Goal: Information Seeking & Learning: Learn about a topic

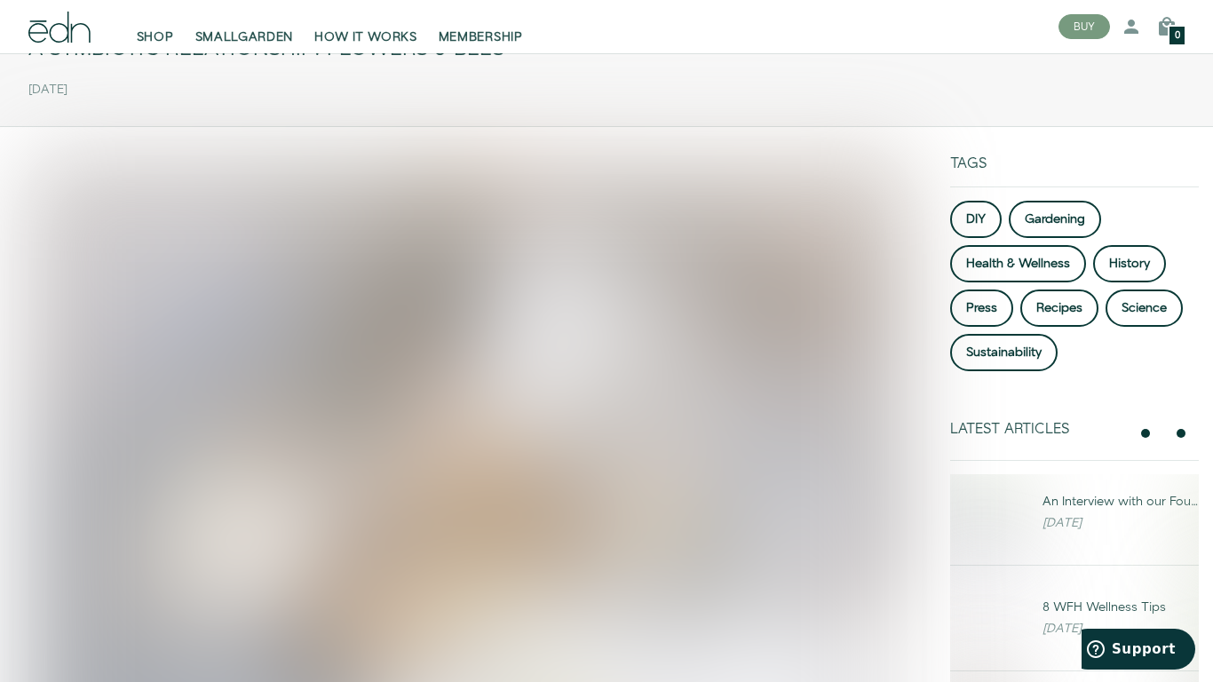
scroll to position [131, 0]
click at [996, 307] on link "Press" at bounding box center [981, 309] width 63 height 37
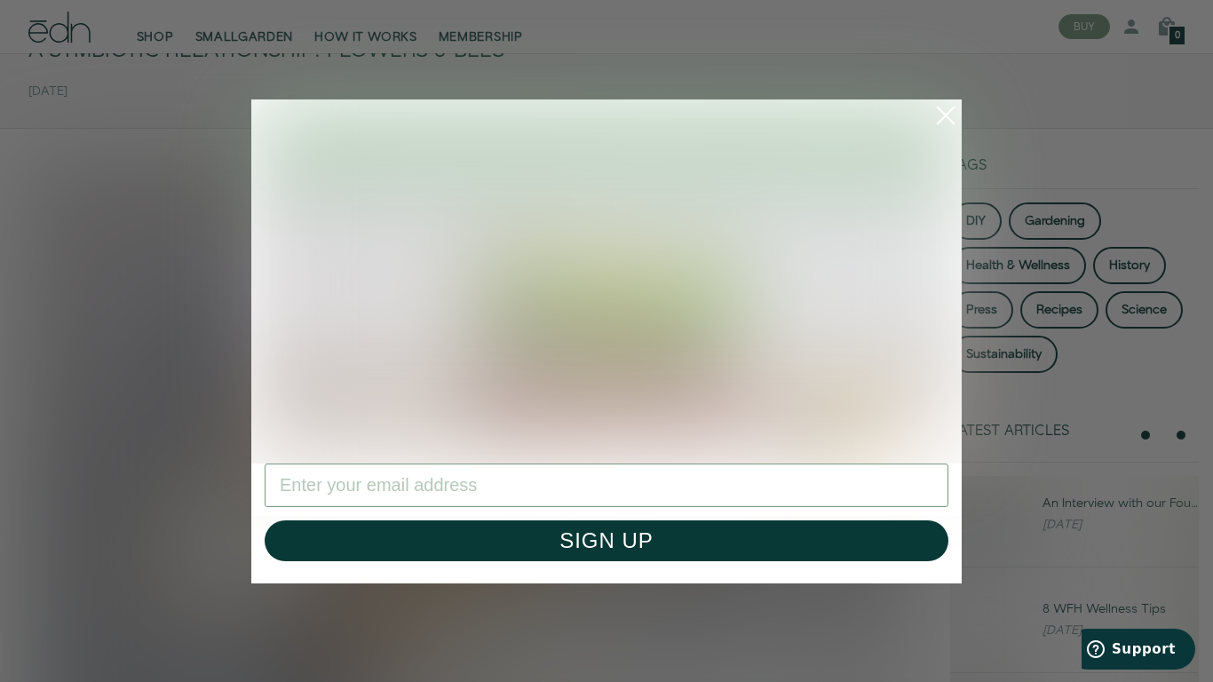
click at [939, 120] on icon "Close dialog" at bounding box center [946, 115] width 16 height 16
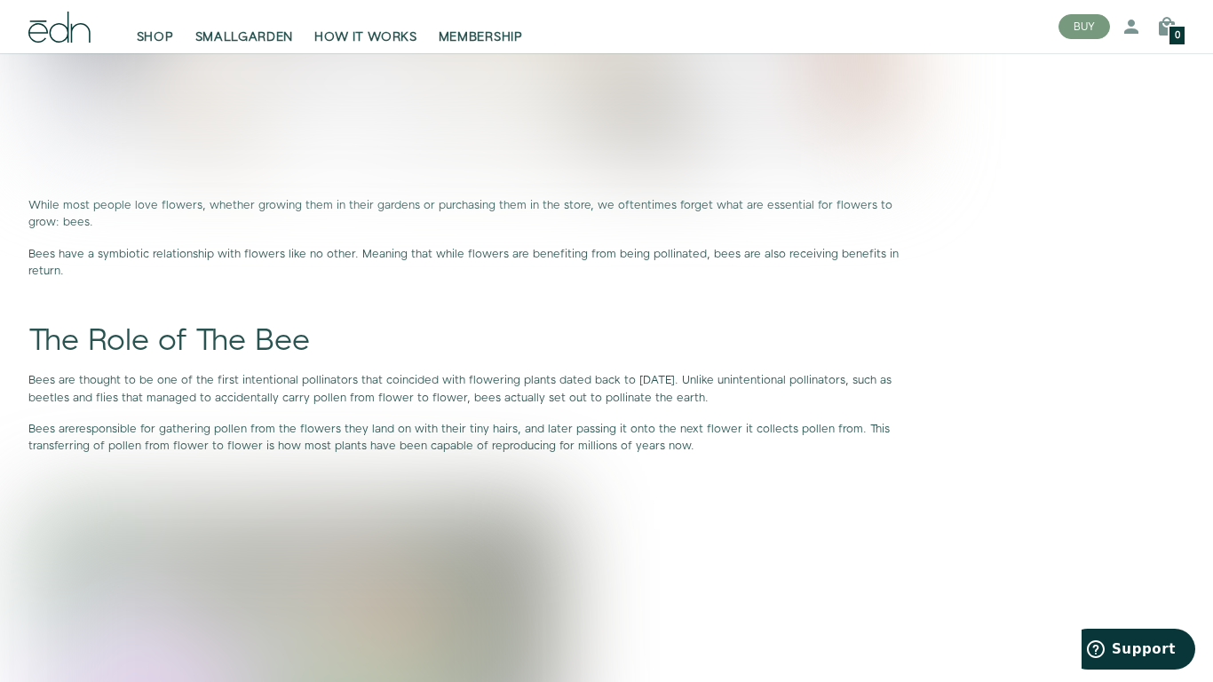
scroll to position [997, 0]
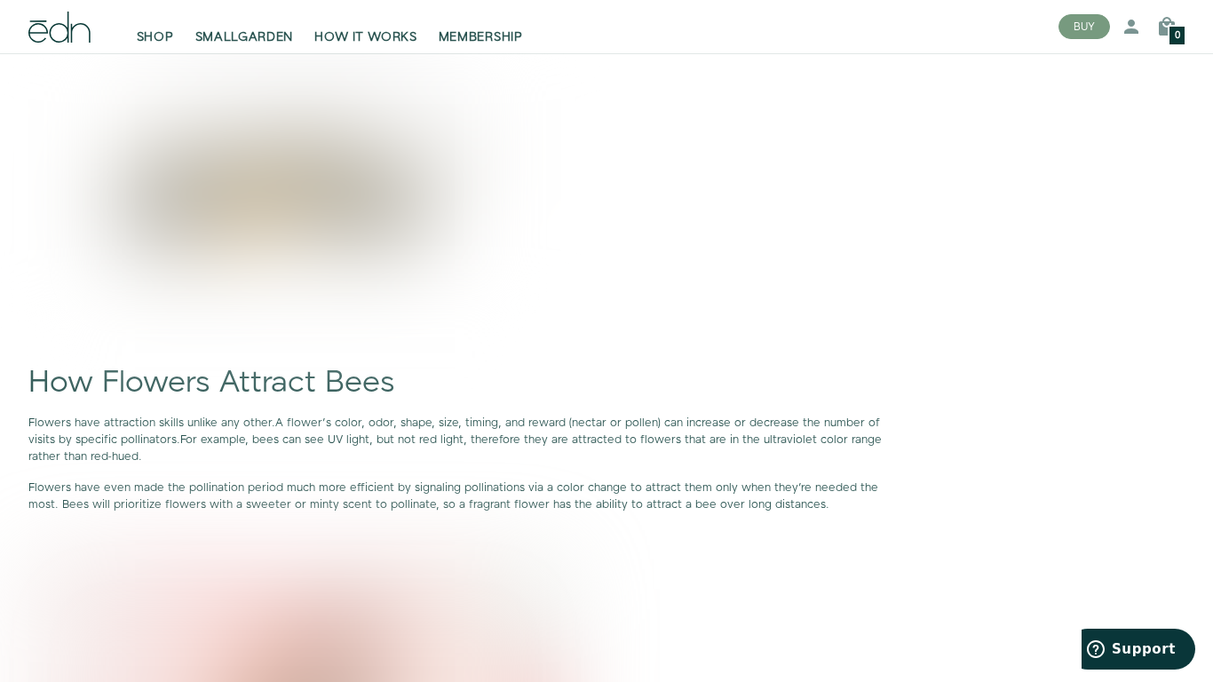
scroll to position [3090, 0]
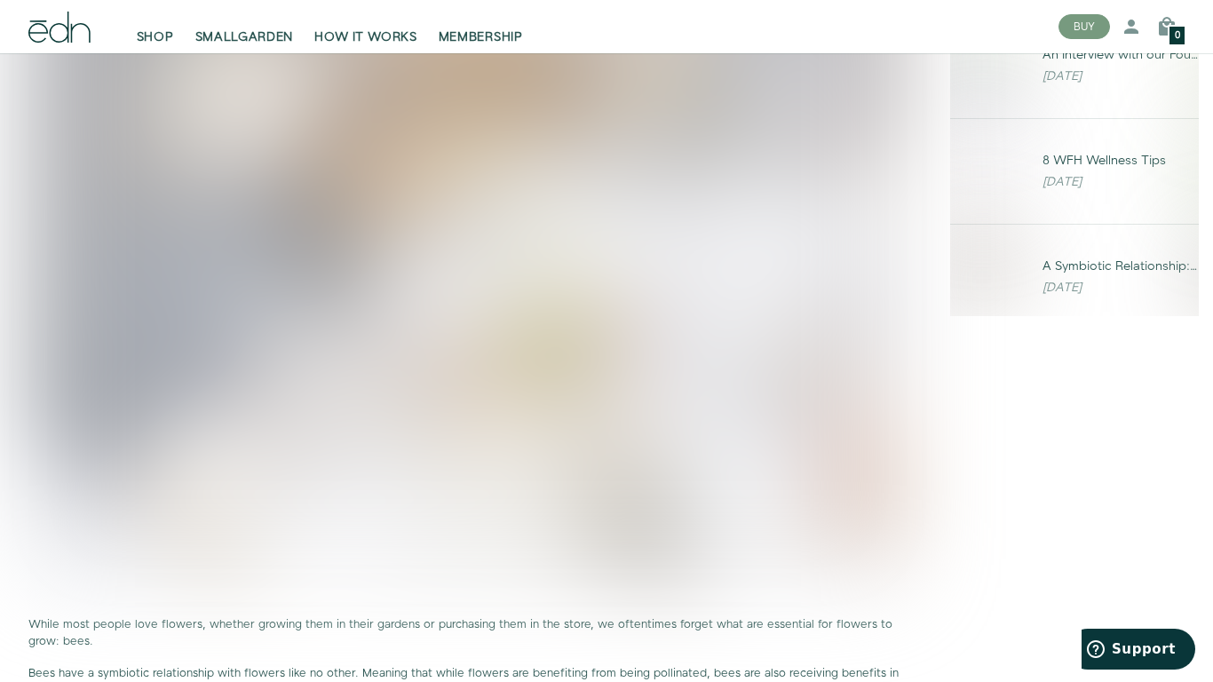
scroll to position [582, 0]
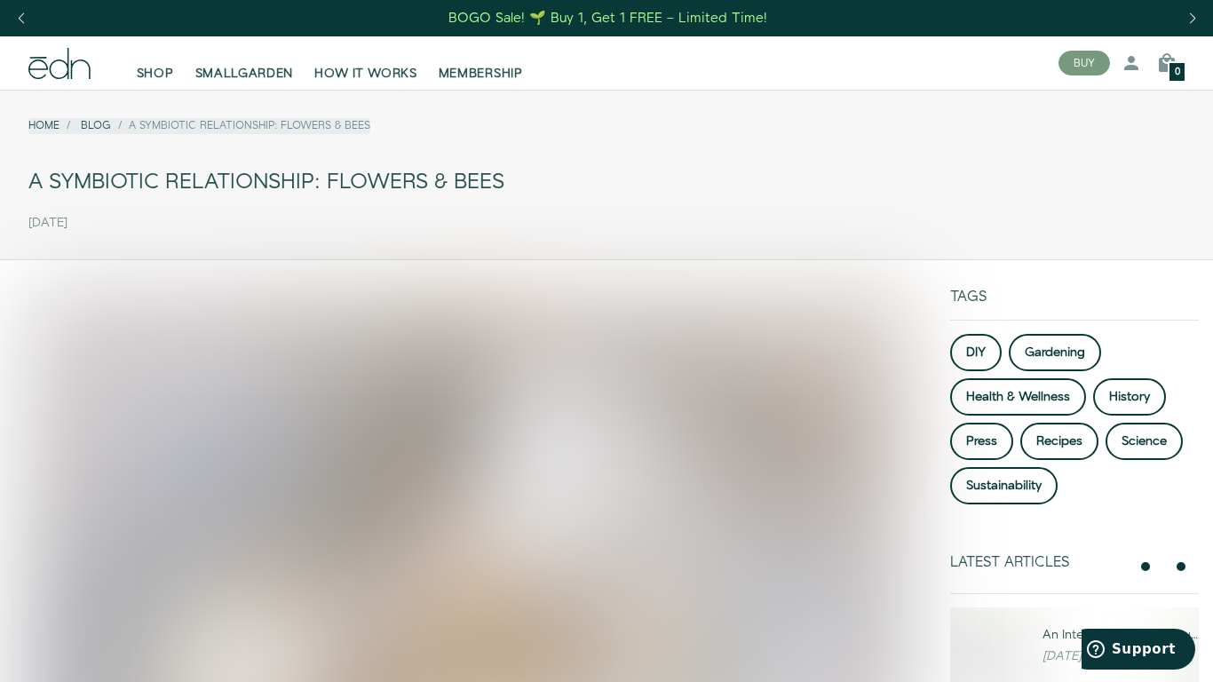
drag, startPoint x: 34, startPoint y: 178, endPoint x: 504, endPoint y: 163, distance: 470.0
click at [504, 163] on div "A Symbiotic Relationship: Flowers & Bees" at bounding box center [606, 183] width 1156 height 40
copy div "A Symbiotic Relationship: Flowers & Bees"
drag, startPoint x: 113, startPoint y: 220, endPoint x: 26, endPoint y: 223, distance: 87.1
click at [26, 223] on div "Home Blog A Symbiotic Relationship: Flowers & Bees A Symbiotic Relationship: Fl…" at bounding box center [606, 171] width 1213 height 134
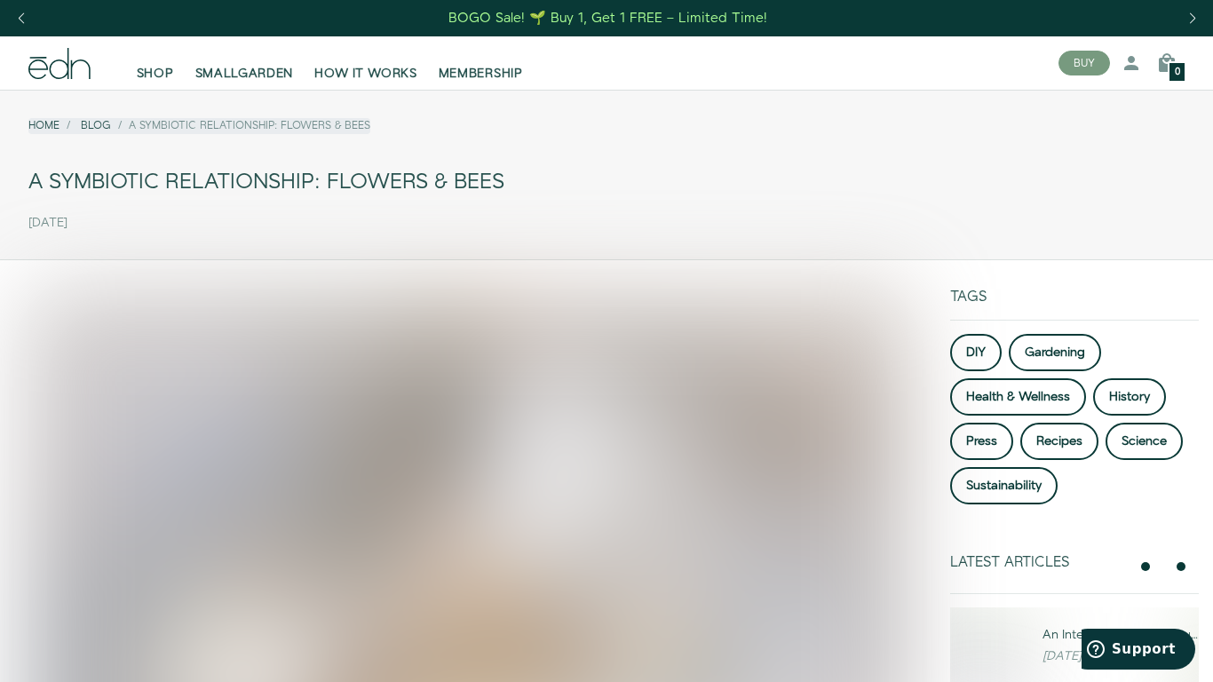
copy time "[DATE]"
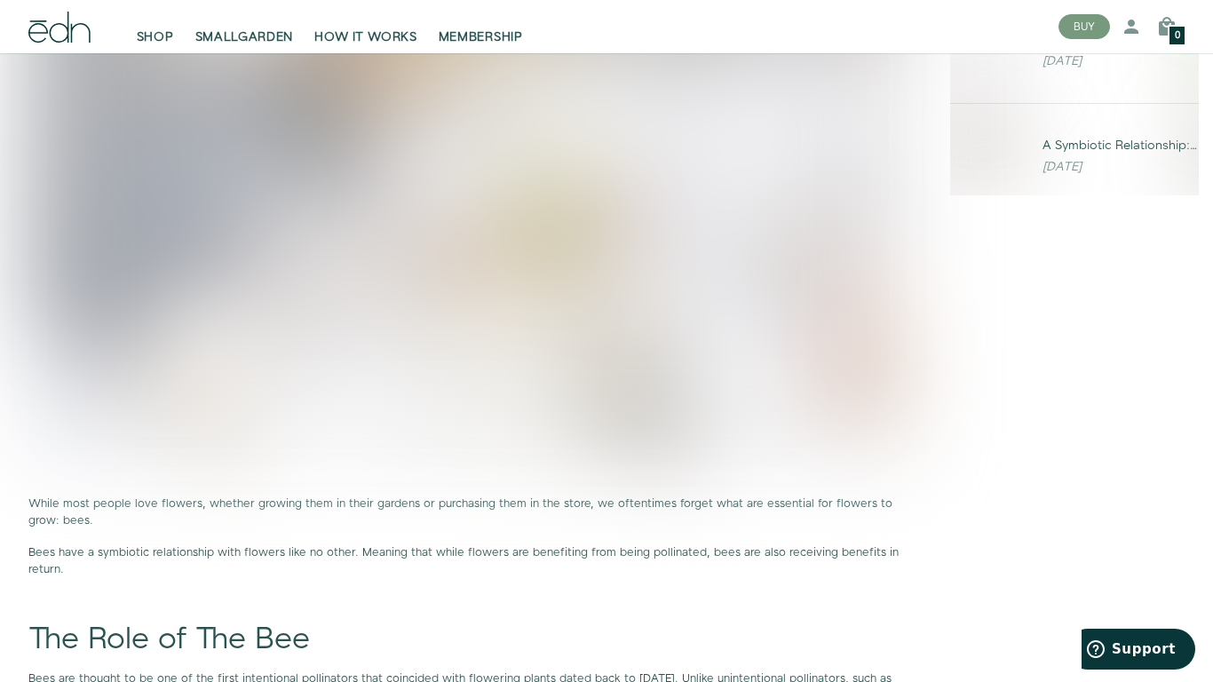
scroll to position [703, 0]
click at [681, 244] on img at bounding box center [467, 24] width 879 height 879
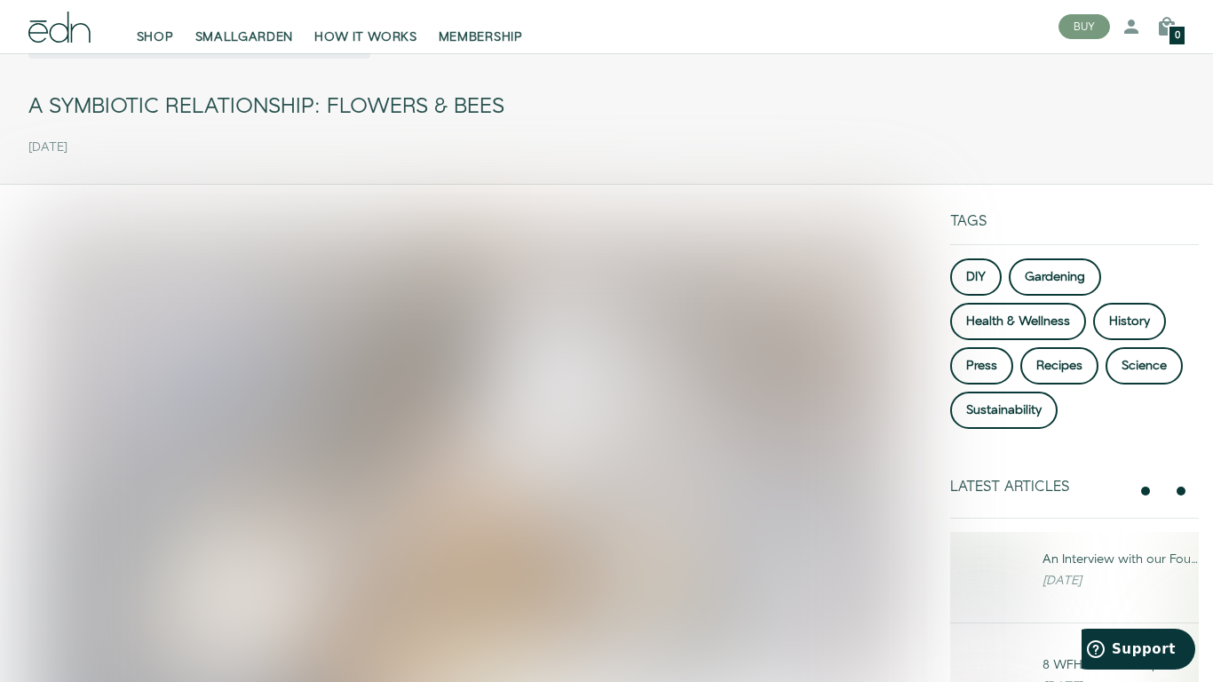
scroll to position [0, 0]
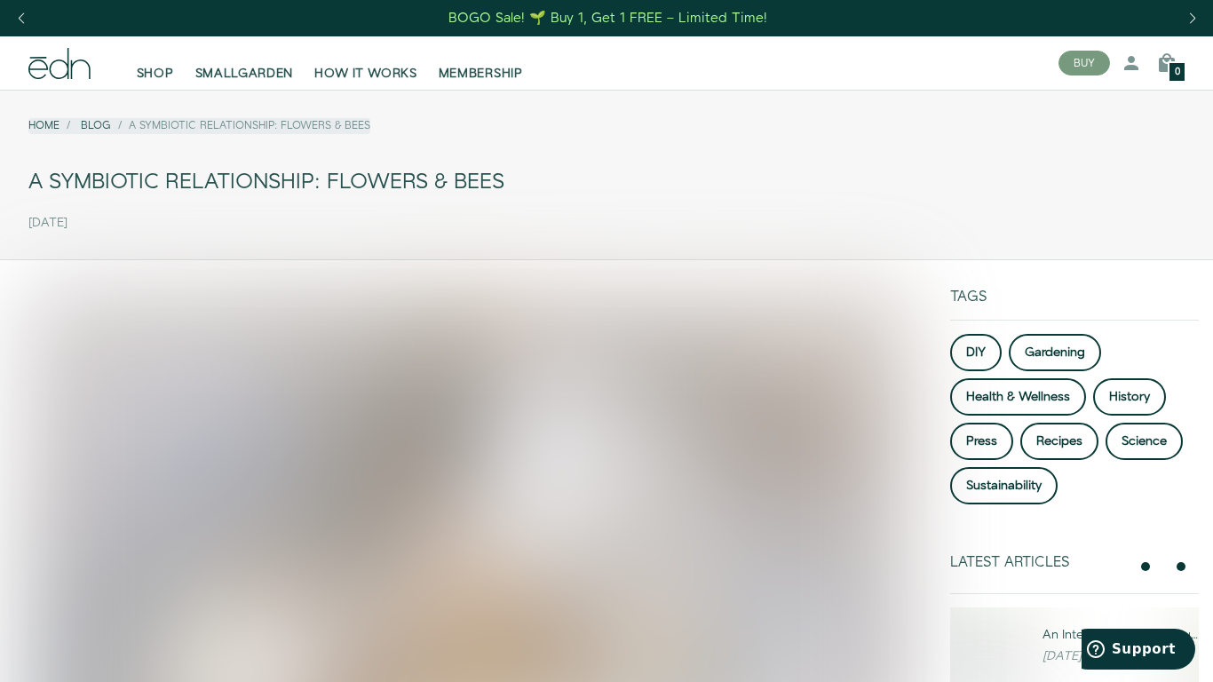
click at [163, 168] on div "A Symbiotic Relationship: Flowers & Bees" at bounding box center [606, 183] width 1156 height 40
